Goal: Task Accomplishment & Management: Manage account settings

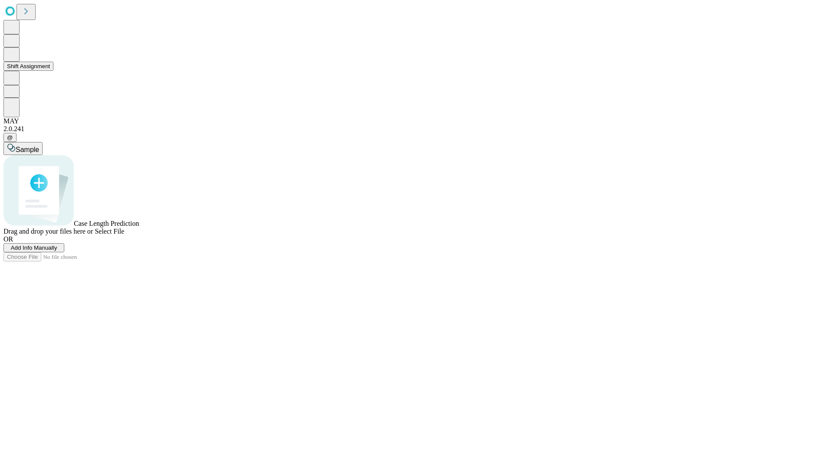
click at [53, 71] on button "Shift Assignment" at bounding box center [28, 66] width 50 height 9
